Goal: Task Accomplishment & Management: Use online tool/utility

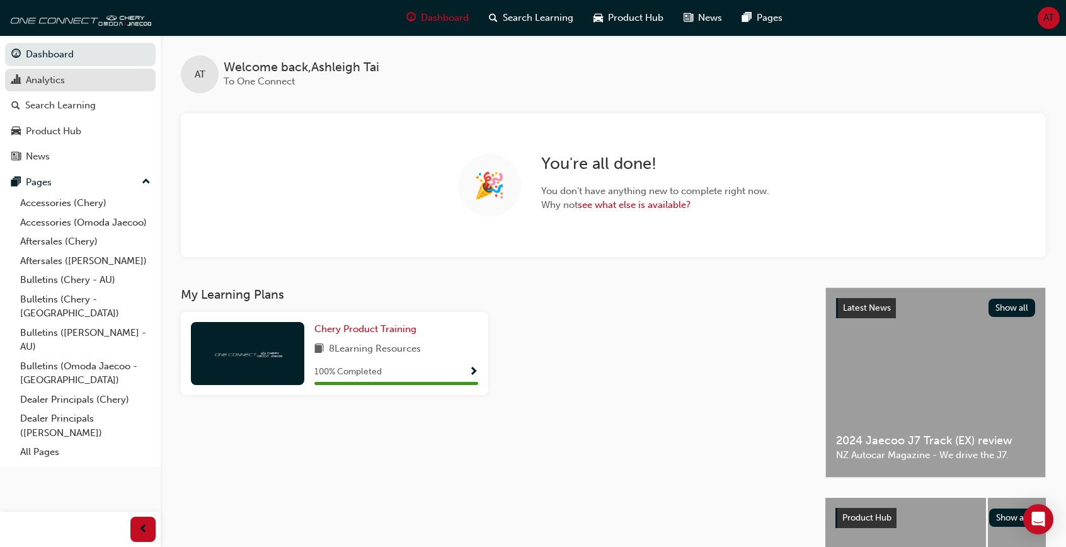
click at [85, 90] on link "Analytics" at bounding box center [80, 80] width 151 height 23
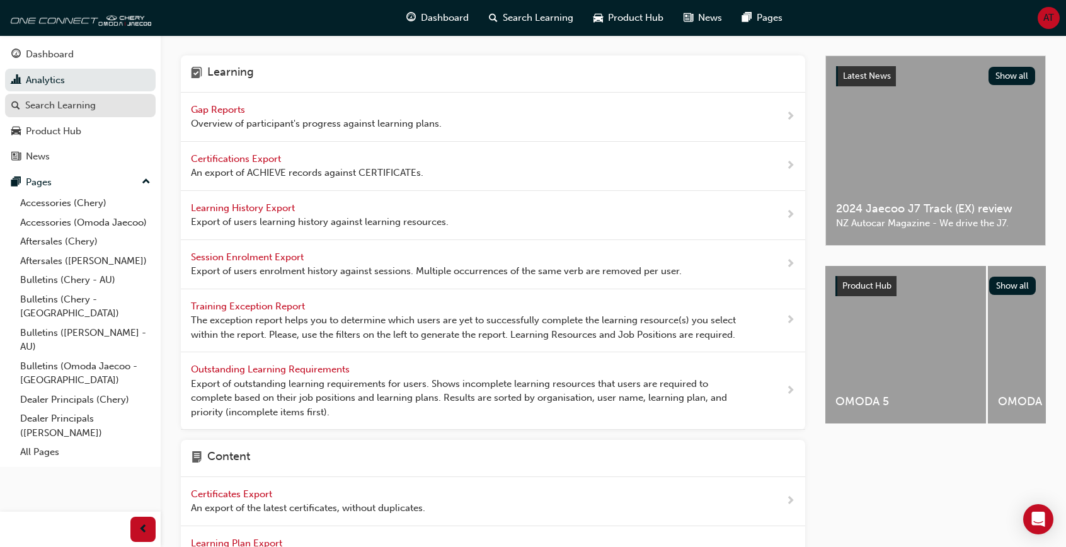
click at [85, 106] on div "Search Learning" at bounding box center [60, 105] width 71 height 14
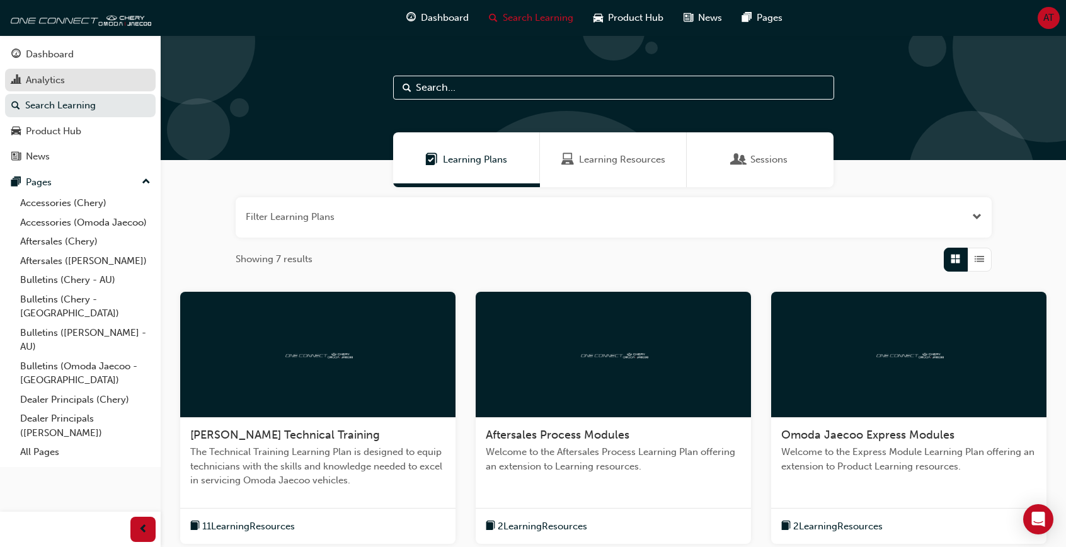
click at [93, 87] on div "Analytics" at bounding box center [80, 80] width 138 height 16
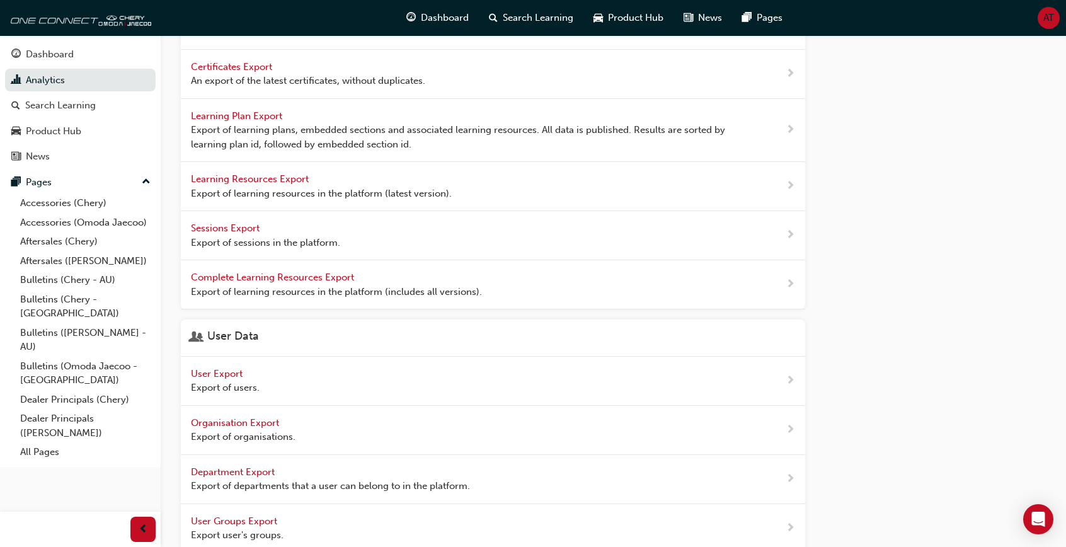
scroll to position [495, 0]
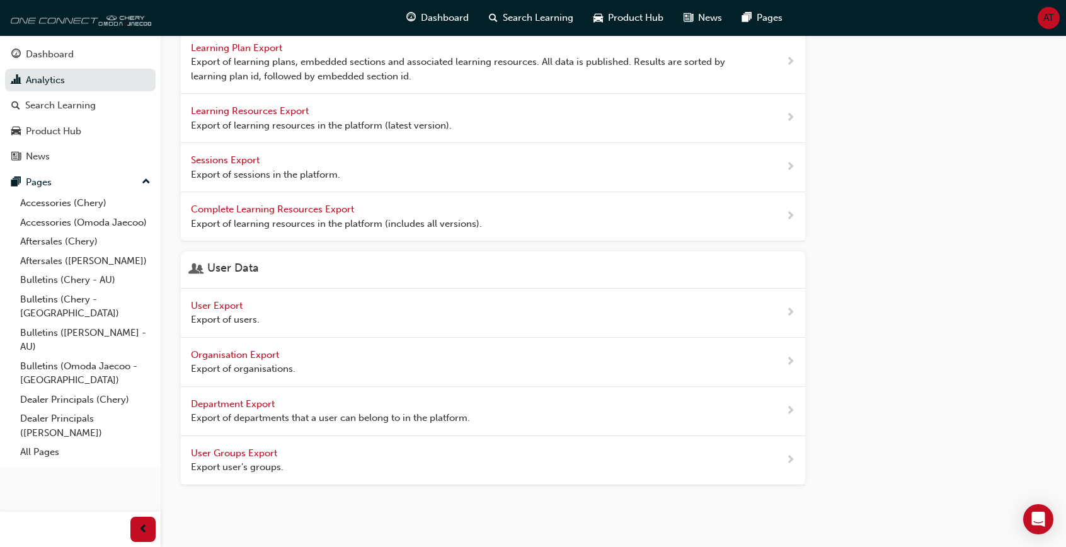
click at [60, 21] on img at bounding box center [78, 17] width 145 height 25
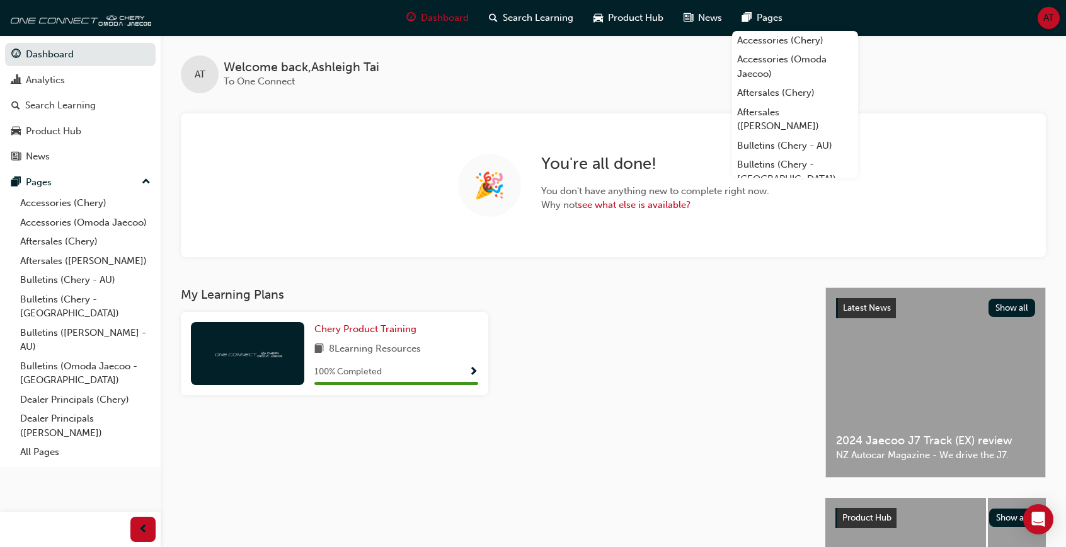
click at [617, 295] on h3 "My Learning Plans" at bounding box center [493, 294] width 624 height 14
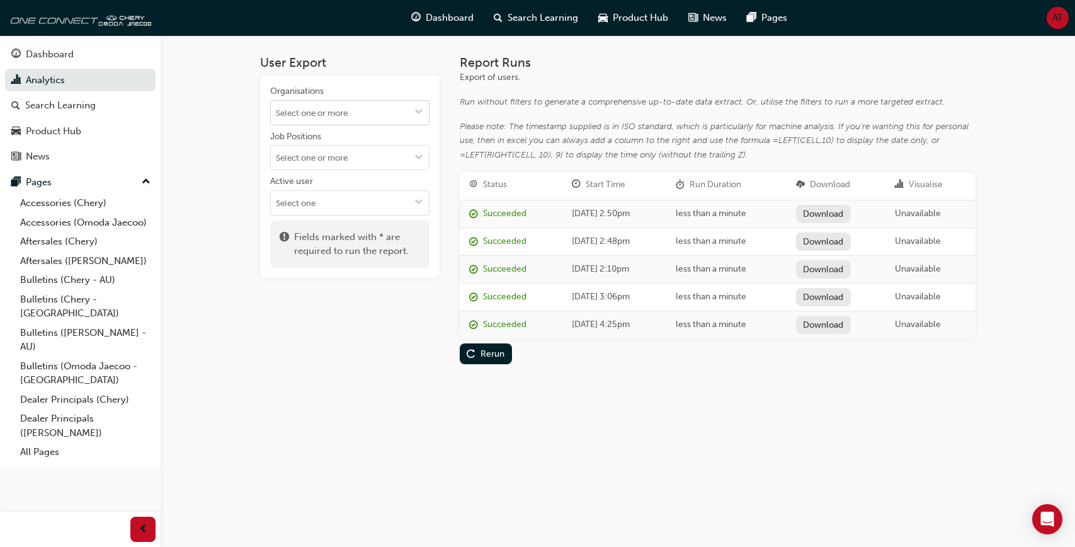
click at [401, 111] on input "Organisations" at bounding box center [350, 113] width 158 height 24
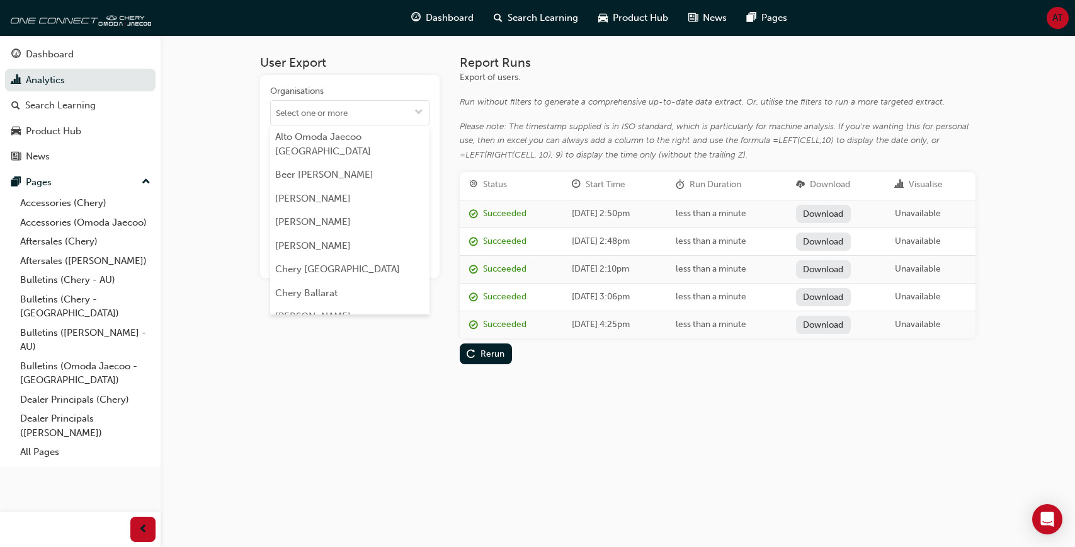
click at [425, 80] on div "Organisations Alto Omoda Jaecoo Pennant Hills Beer Chery Seymour Blackwell Bren…" at bounding box center [349, 176] width 179 height 203
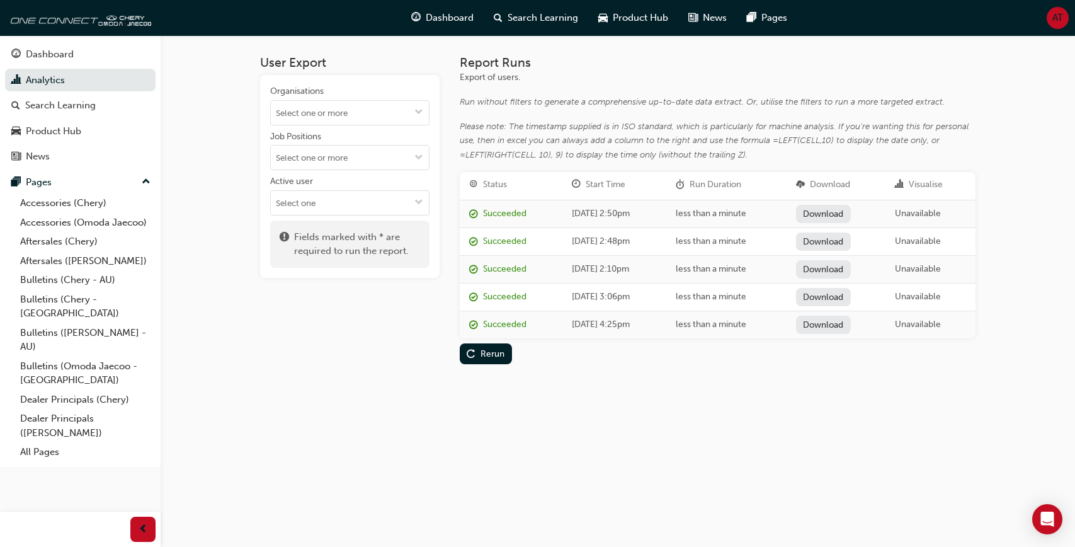
click at [365, 135] on div "Job Positions" at bounding box center [349, 137] width 159 height 15
click at [365, 145] on input "Job Positions" at bounding box center [350, 157] width 158 height 24
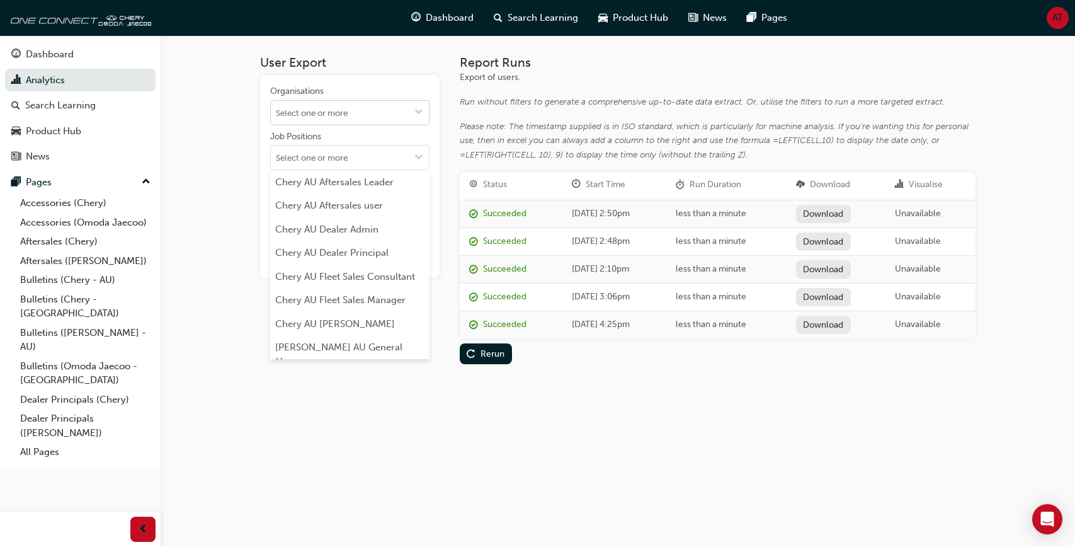
click at [372, 119] on input "Organisations" at bounding box center [350, 113] width 158 height 24
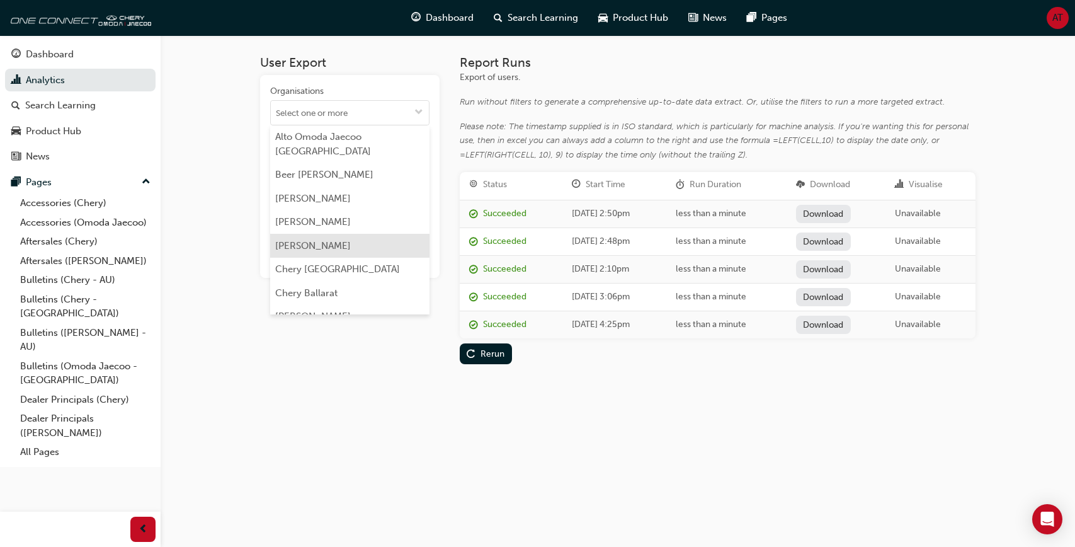
click at [343, 231] on li "Brendan Foot" at bounding box center [349, 222] width 159 height 24
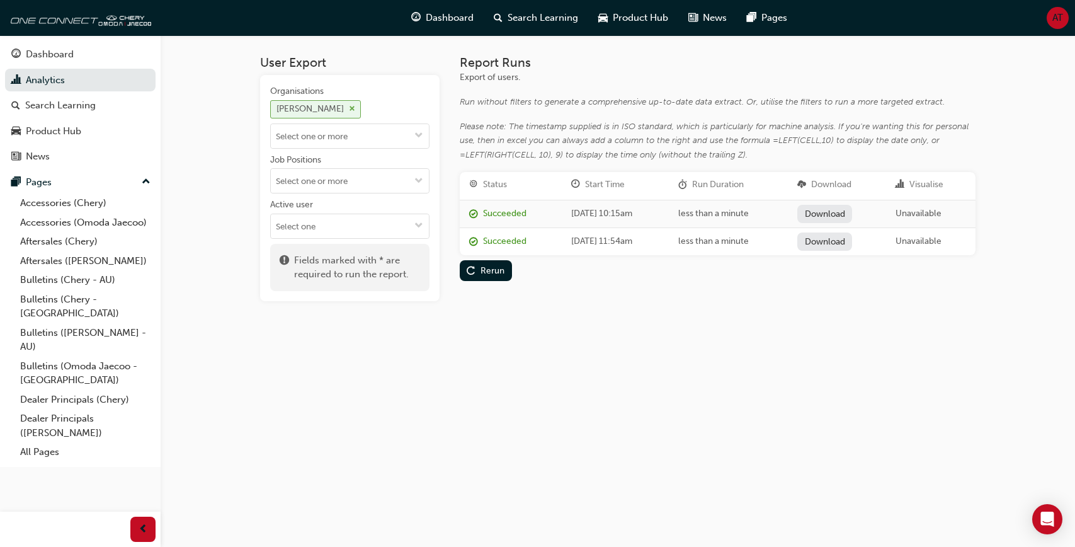
click at [349, 111] on span "cross-icon" at bounding box center [352, 109] width 6 height 8
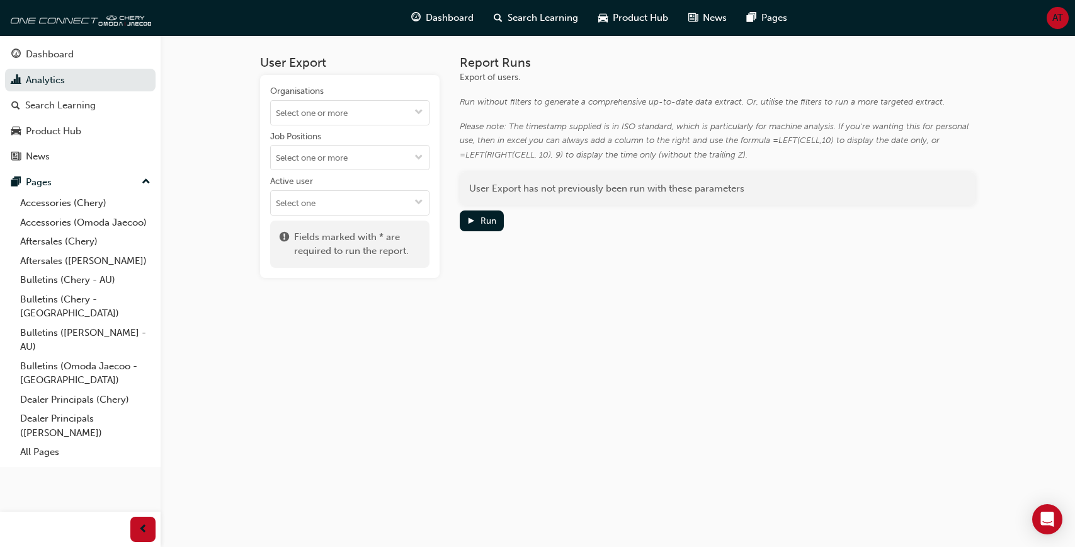
click at [339, 127] on div "Organisations Job Positions Active user" at bounding box center [349, 150] width 159 height 130
click at [358, 115] on input "Organisations" at bounding box center [350, 113] width 158 height 24
drag, startPoint x: 317, startPoint y: 122, endPoint x: 325, endPoint y: 121, distance: 7.7
click at [317, 122] on input "Organisations" at bounding box center [350, 113] width 158 height 24
type input "b"
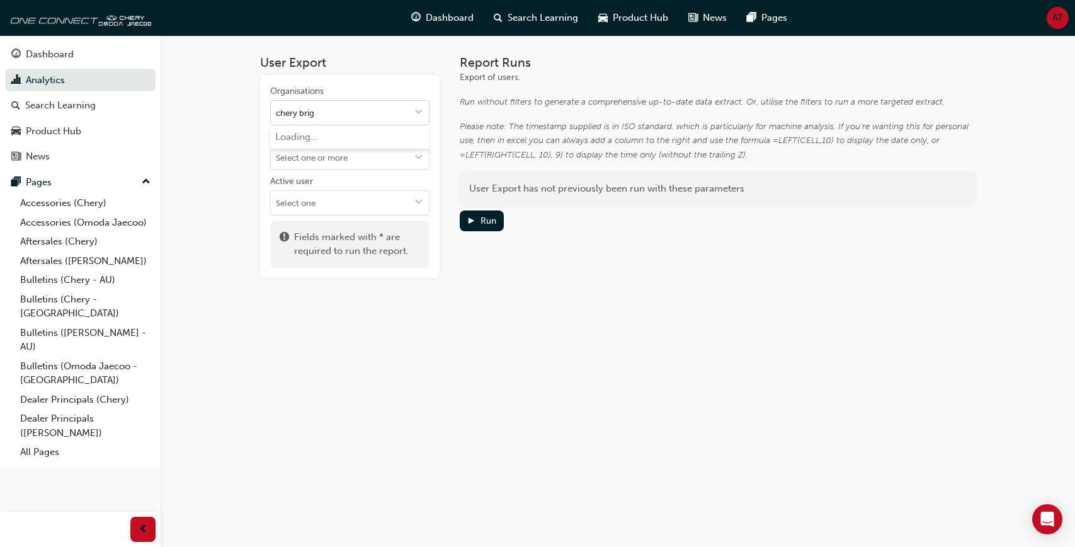
type input "chery brigh"
click at [306, 133] on li "Chery Brighton" at bounding box center [349, 137] width 159 height 24
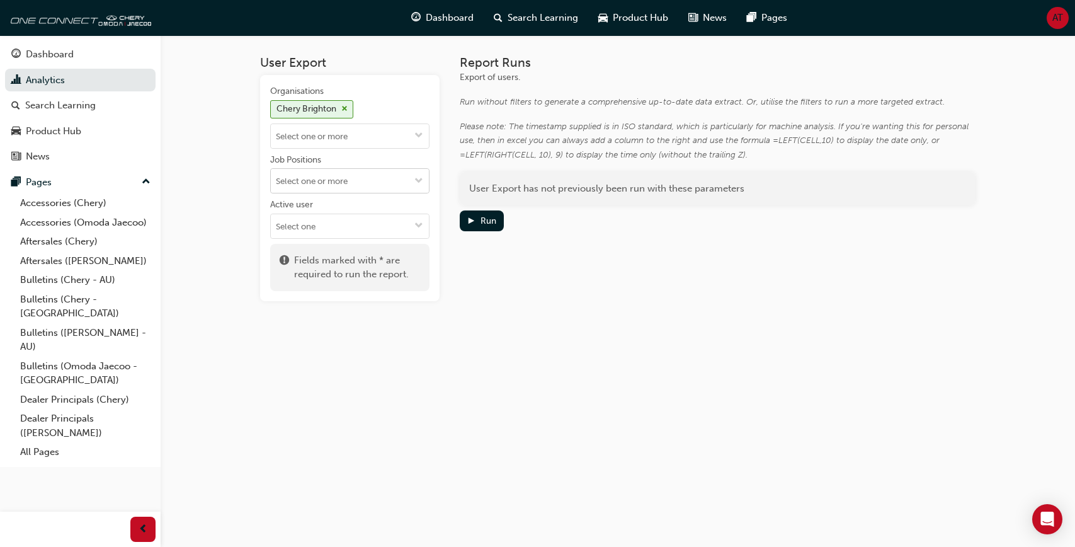
click at [380, 184] on input "Job Positions" at bounding box center [350, 181] width 158 height 24
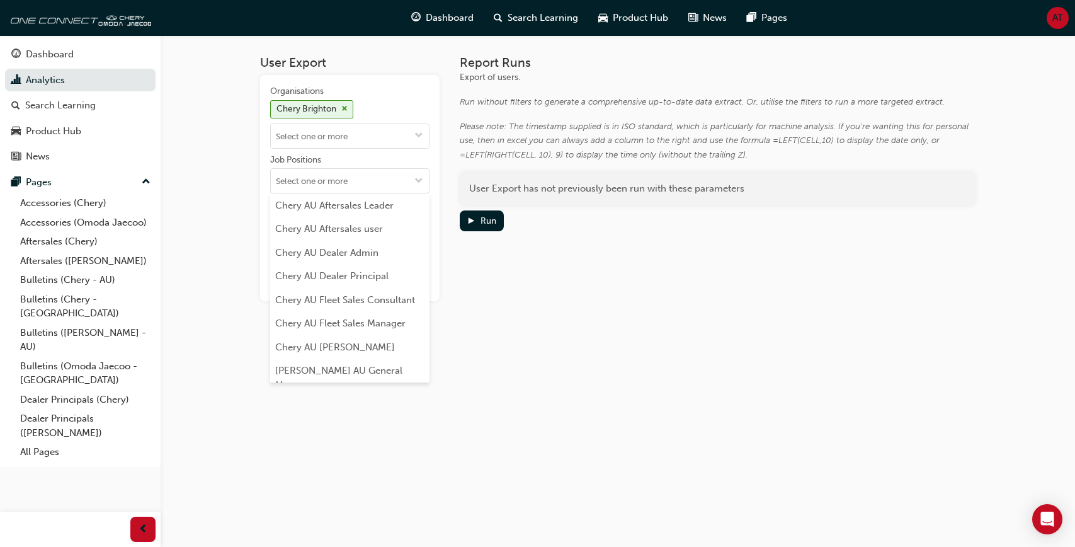
click at [610, 275] on div "Report Runs Export of users. Run without filters to generate a comprehensive up…" at bounding box center [718, 178] width 516 height 246
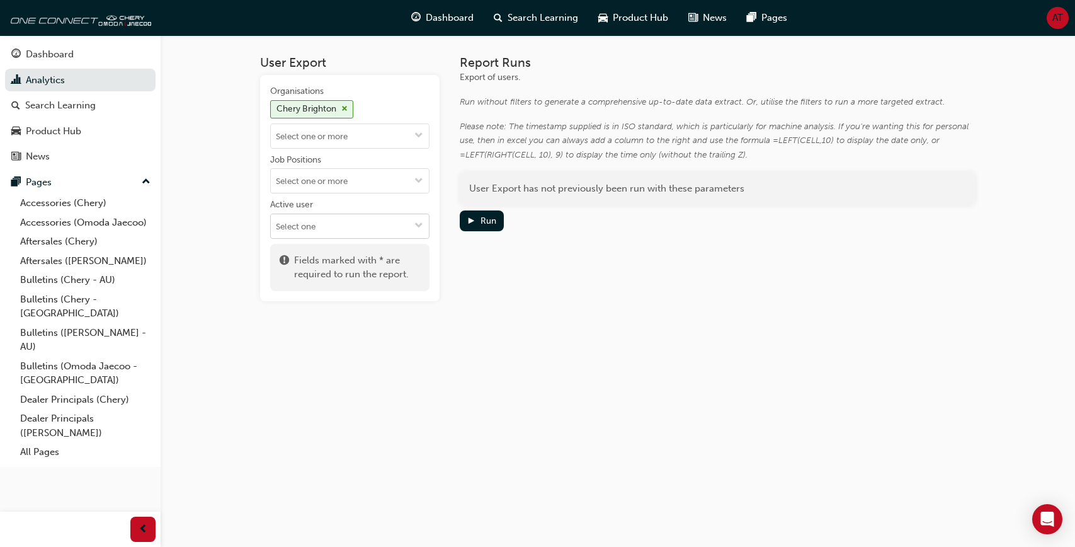
click at [383, 228] on input "Active user" at bounding box center [350, 226] width 158 height 24
click at [375, 258] on li "Active users" at bounding box center [349, 251] width 159 height 24
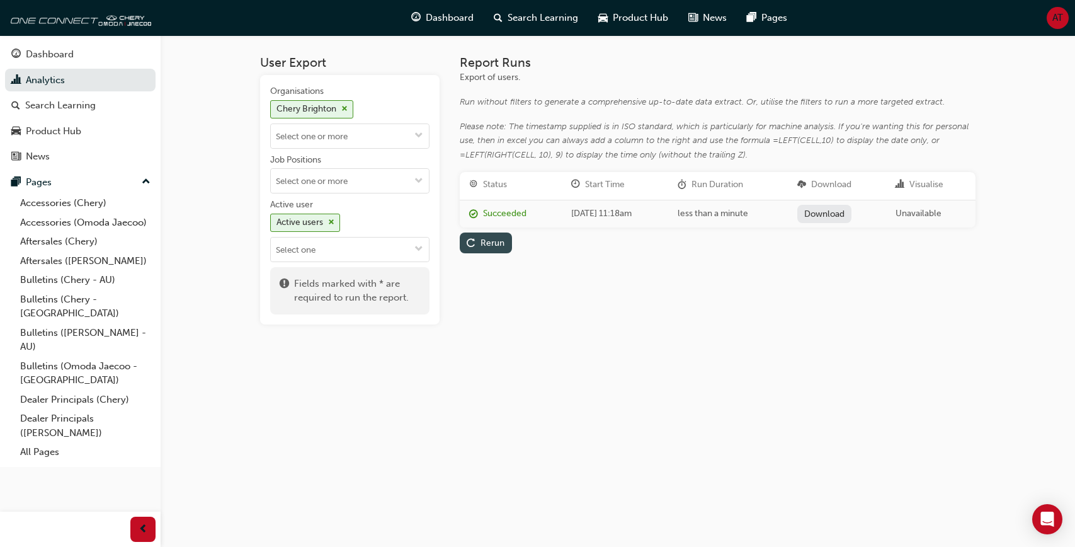
click at [499, 248] on div "Rerun" at bounding box center [486, 242] width 38 height 13
click at [852, 214] on link "Download" at bounding box center [824, 214] width 55 height 18
